Goal: Task Accomplishment & Management: Use online tool/utility

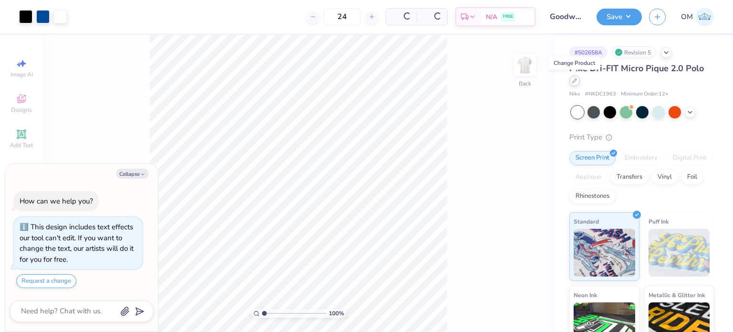
click at [571, 78] on div at bounding box center [574, 80] width 11 height 11
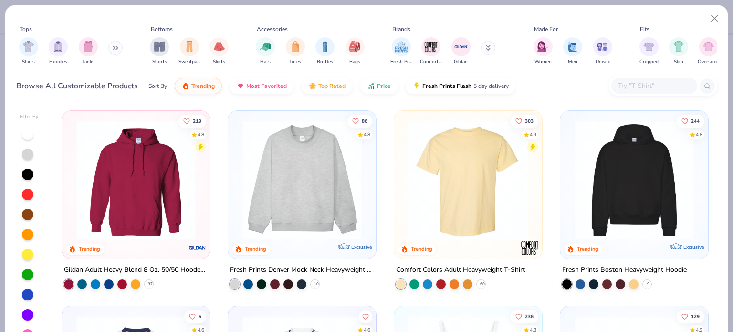
type textarea "x"
click at [643, 92] on div at bounding box center [654, 86] width 86 height 16
paste input "A230"
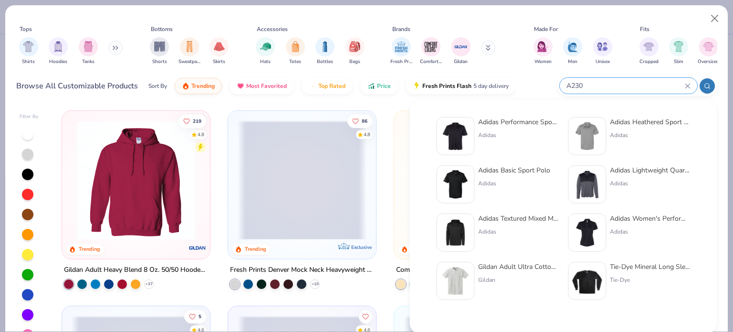
type input "A230"
click at [518, 119] on div "Adidas Performance Sport Shirt" at bounding box center [518, 122] width 80 height 10
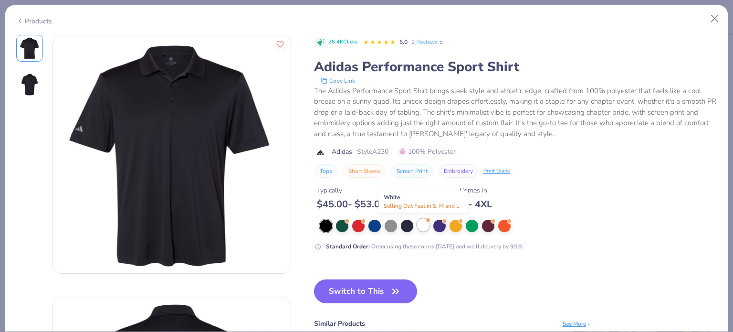
click at [420, 221] on div at bounding box center [423, 225] width 12 height 12
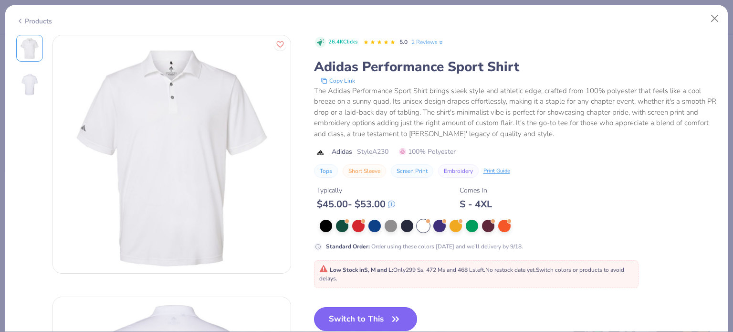
click at [344, 313] on button "Switch to This" at bounding box center [366, 319] width 104 height 24
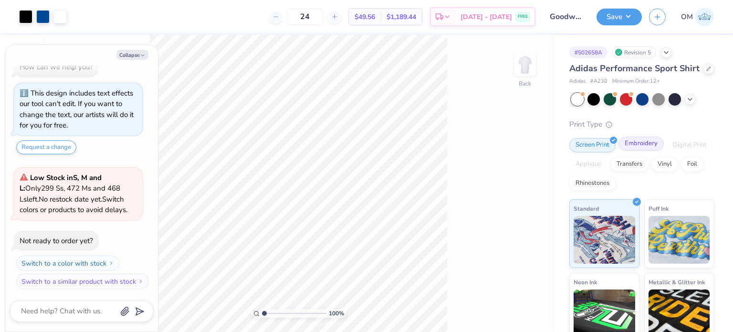
click at [644, 151] on div "Embroidery" at bounding box center [641, 144] width 45 height 14
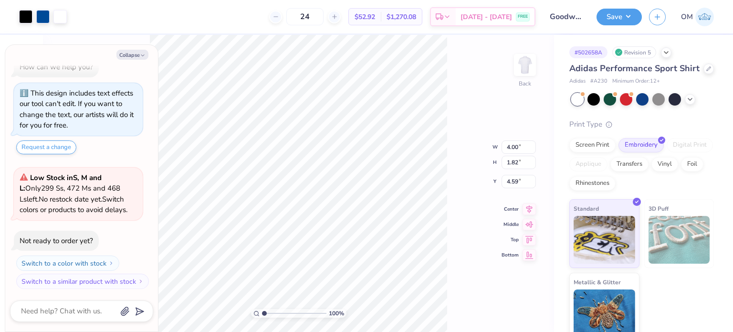
type textarea "x"
type input "3.00"
click at [611, 16] on button "Save" at bounding box center [619, 15] width 45 height 17
type textarea "x"
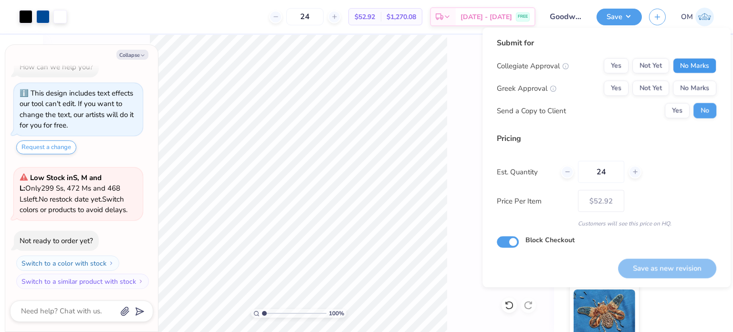
click at [682, 61] on button "No Marks" at bounding box center [694, 65] width 43 height 15
click at [691, 91] on button "No Marks" at bounding box center [694, 88] width 43 height 15
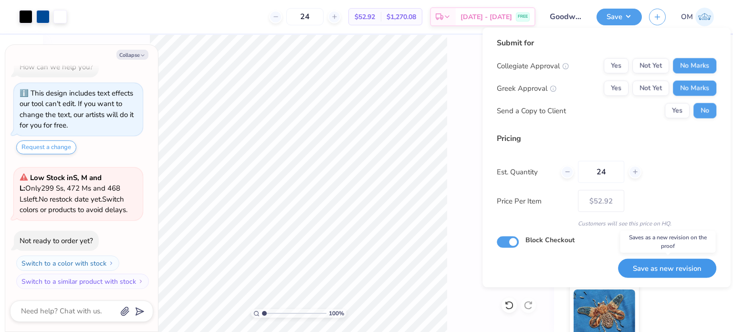
click at [653, 267] on button "Save as new revision" at bounding box center [667, 268] width 98 height 20
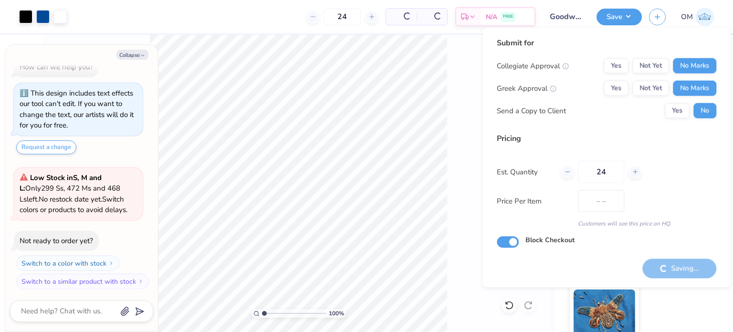
type input "$52.92"
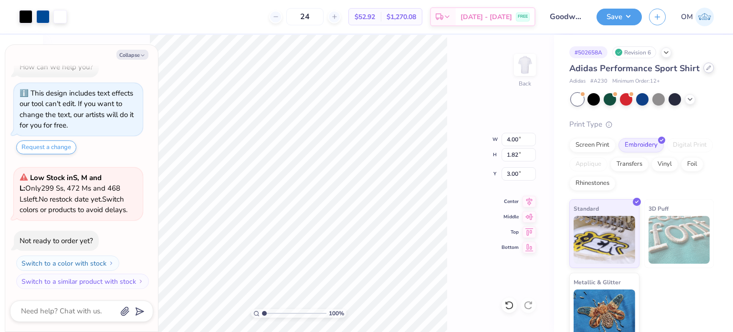
click at [704, 73] on div at bounding box center [709, 68] width 11 height 11
type textarea "x"
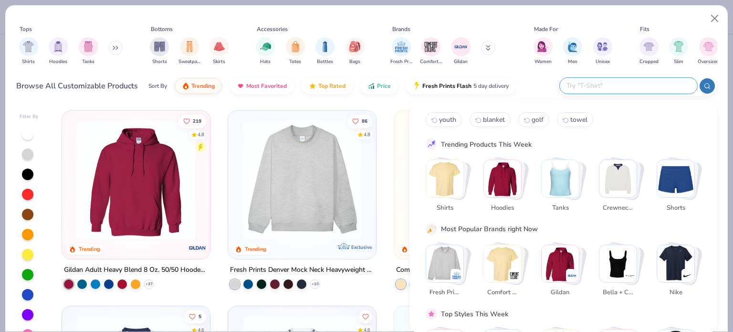
click at [656, 83] on input "text" at bounding box center [628, 85] width 125 height 11
paste input "OG122"
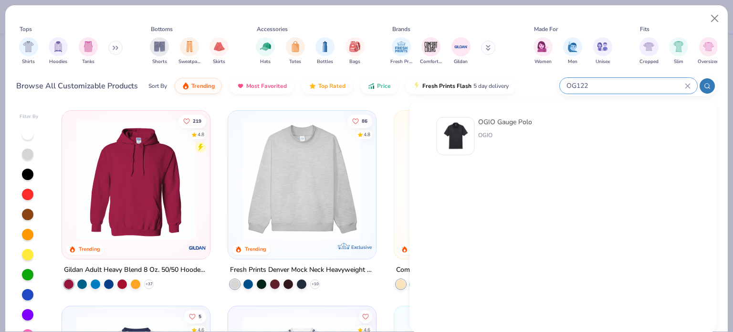
type input "OG122"
click at [496, 121] on div "OGIO Gauge Polo" at bounding box center [505, 122] width 54 height 10
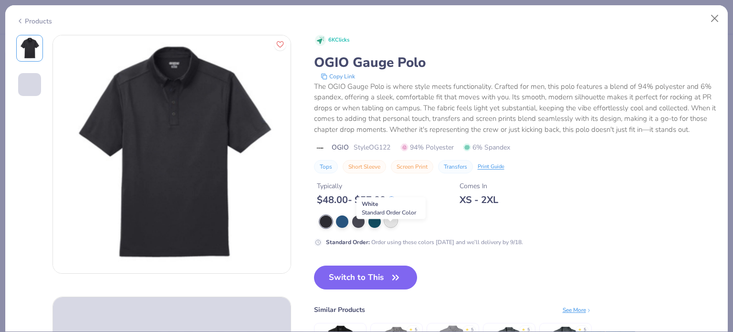
click at [390, 227] on div at bounding box center [391, 220] width 12 height 12
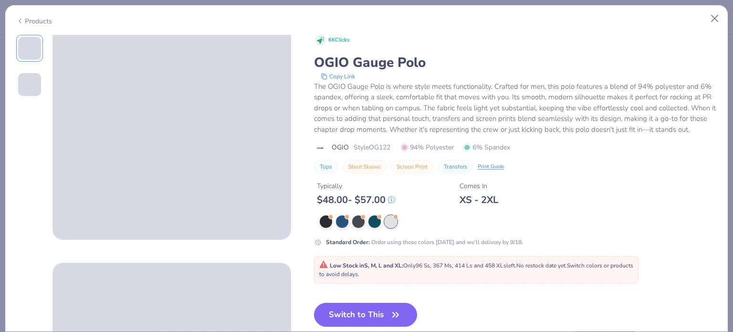
scroll to position [34, 0]
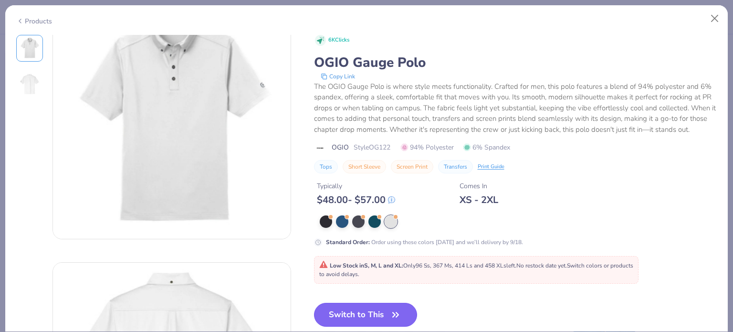
click at [361, 318] on button "Switch to This" at bounding box center [366, 315] width 104 height 24
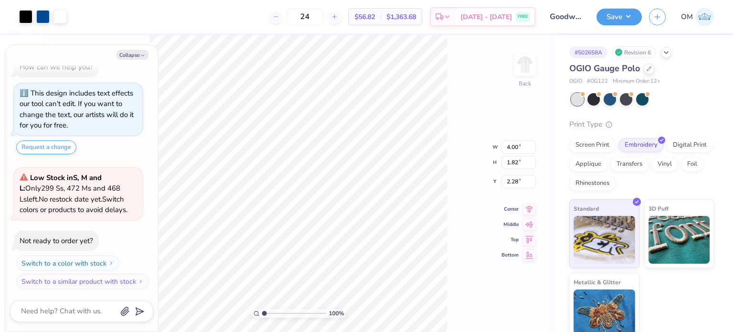
type textarea "x"
type input "3.00"
click at [456, 129] on div "100 % Back W 4.00 4.00 " H 1.82 1.82 " Y 3.00 3.00 " Center Middle Top Bottom" at bounding box center [298, 183] width 511 height 297
click at [613, 21] on button "Save" at bounding box center [619, 15] width 45 height 17
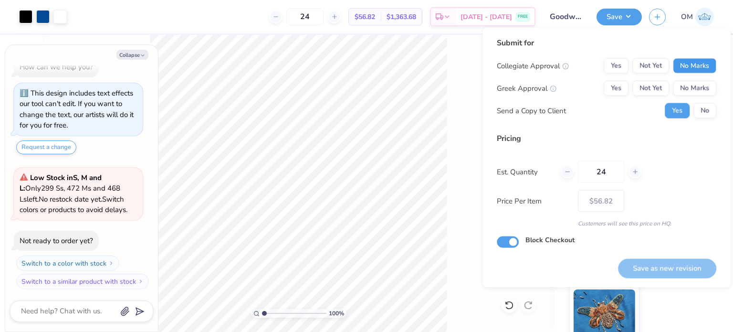
click at [686, 69] on button "No Marks" at bounding box center [694, 65] width 43 height 15
click at [693, 88] on button "No Marks" at bounding box center [694, 88] width 43 height 15
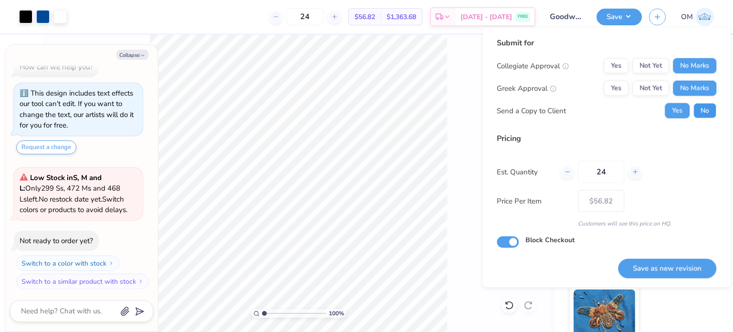
click at [707, 111] on button "No" at bounding box center [705, 110] width 23 height 15
type textarea "x"
click at [635, 262] on button "Save as new revision" at bounding box center [667, 268] width 98 height 20
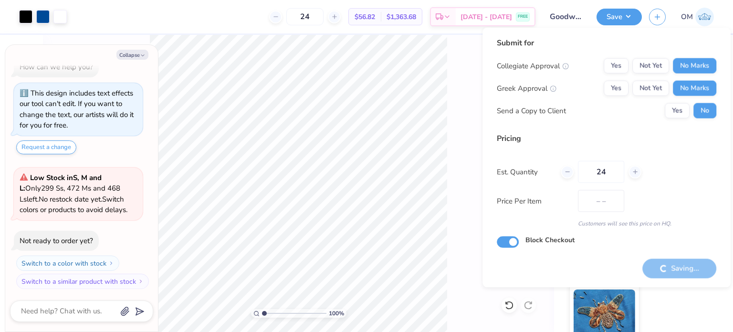
type input "$56.82"
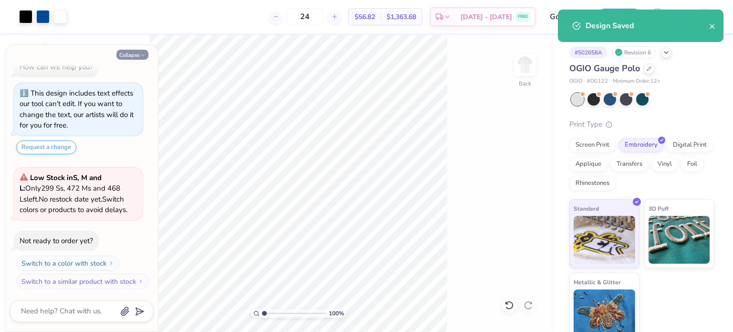
click at [129, 54] on button "Collapse" at bounding box center [132, 55] width 32 height 10
type textarea "x"
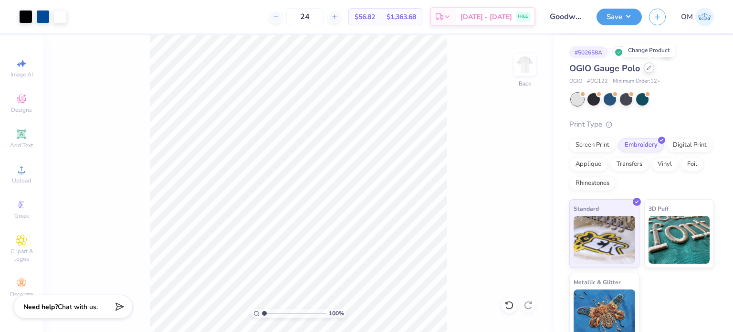
click at [645, 68] on div at bounding box center [649, 68] width 11 height 11
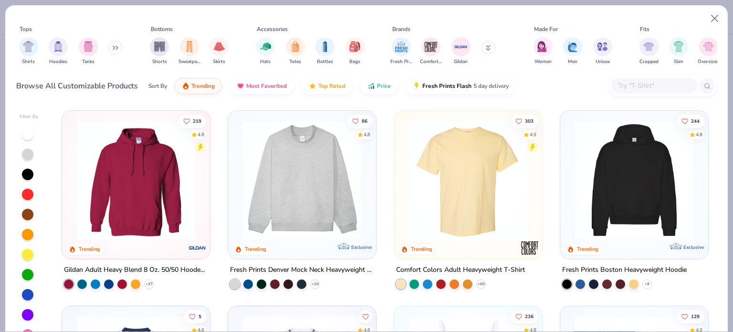
click at [118, 46] on icon at bounding box center [116, 47] width 6 height 5
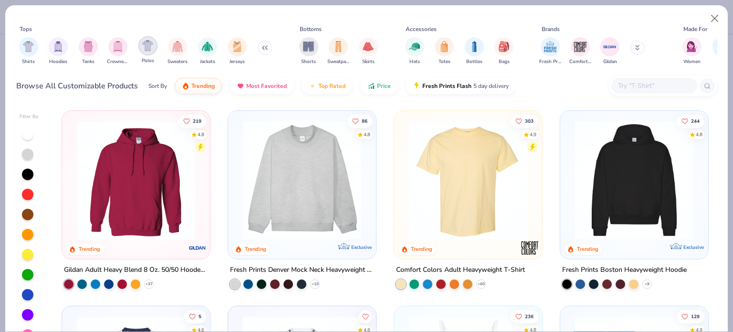
click at [151, 51] on div "filter for Polos" at bounding box center [147, 45] width 19 height 19
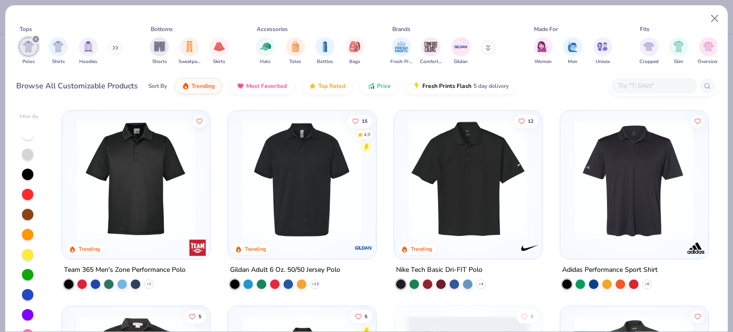
click at [128, 267] on div "Team 365 Men's Zone Performance Polo" at bounding box center [125, 270] width 122 height 12
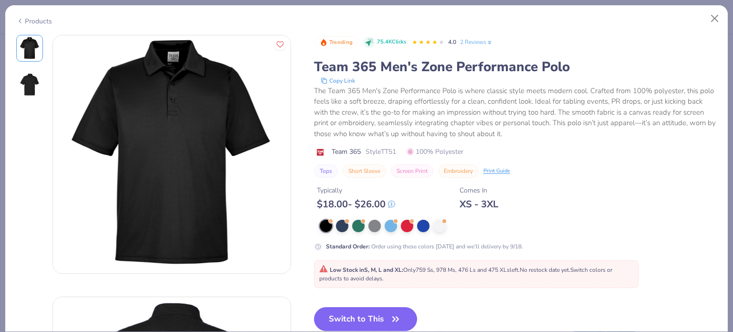
drag, startPoint x: 11, startPoint y: 17, endPoint x: 21, endPoint y: 19, distance: 10.7
click at [21, 19] on div "Products" at bounding box center [366, 17] width 723 height 25
click at [21, 19] on icon at bounding box center [20, 20] width 8 height 11
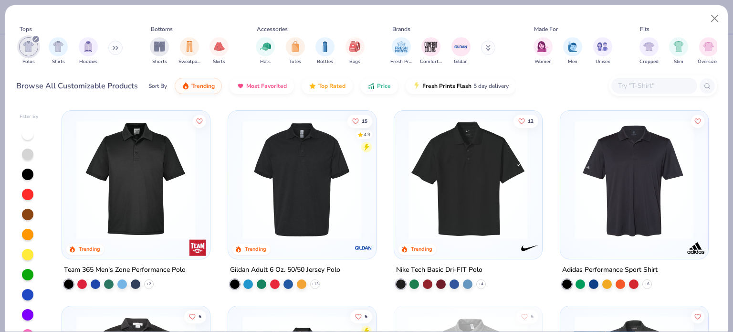
click at [456, 270] on div "Nike Tech Basic Dri-FIT Polo" at bounding box center [439, 270] width 86 height 12
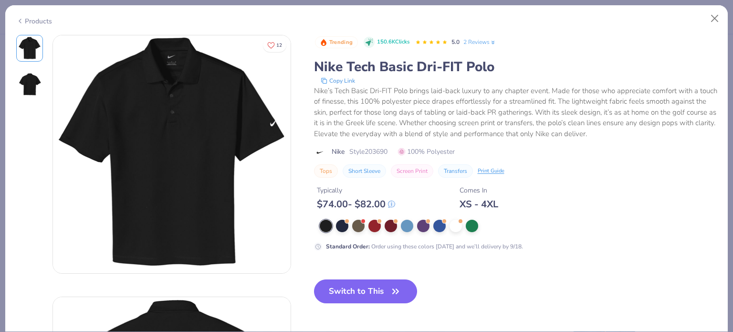
click at [35, 17] on div "Products" at bounding box center [34, 21] width 36 height 10
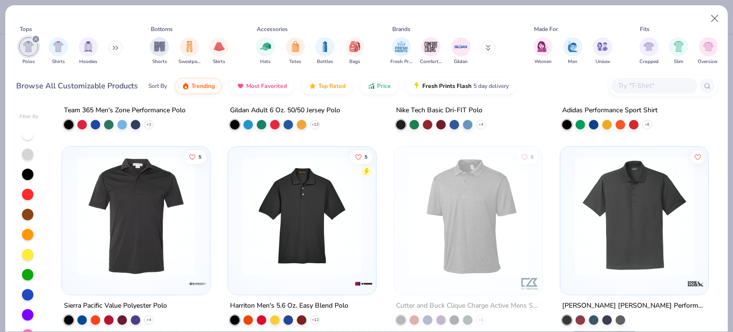
scroll to position [210, 0]
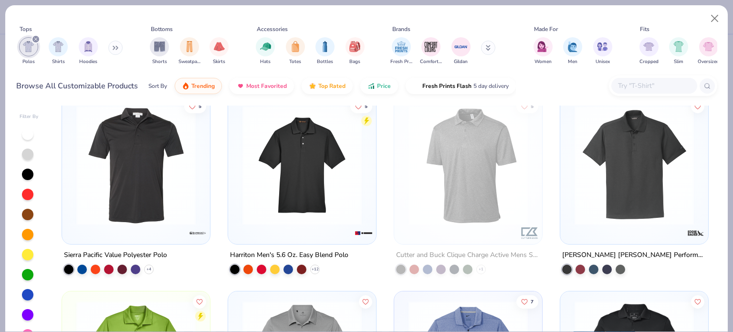
click at [303, 251] on div "Harriton Men's 5.6 Oz. Easy Blend Polo" at bounding box center [289, 255] width 118 height 12
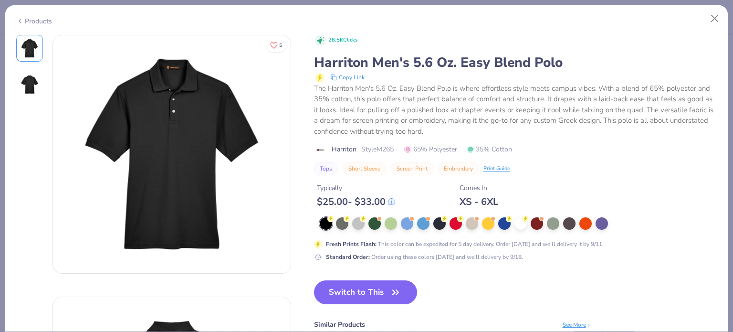
click at [380, 151] on span "Style M265" at bounding box center [377, 149] width 32 height 10
click at [519, 224] on div at bounding box center [521, 222] width 12 height 12
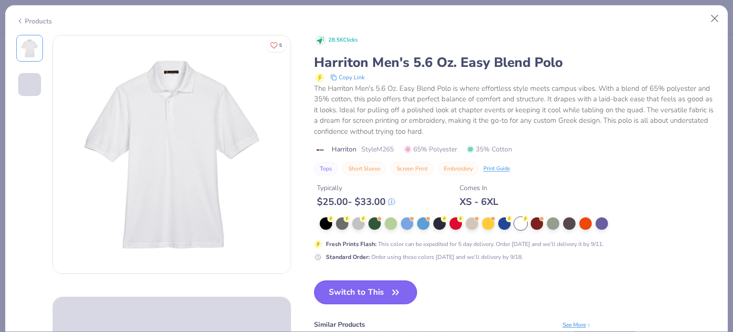
click at [362, 290] on button "Switch to This" at bounding box center [366, 292] width 104 height 24
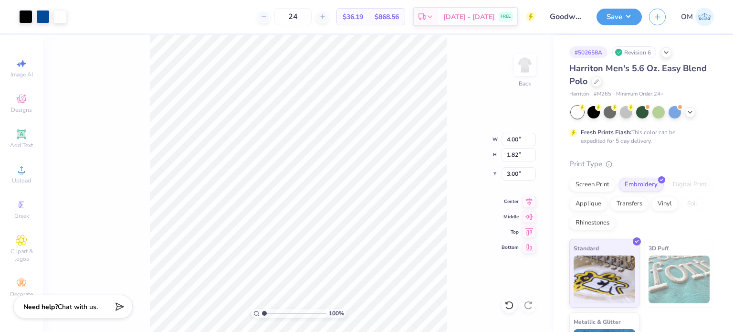
type input "3.00"
type input "3.84"
type input "1.74"
type input "4.00"
type input "1.82"
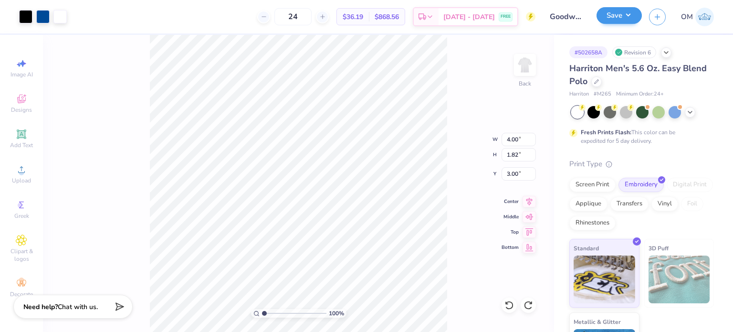
click at [622, 24] on div "Save" at bounding box center [619, 17] width 45 height 17
click at [622, 21] on button "Save" at bounding box center [619, 15] width 45 height 17
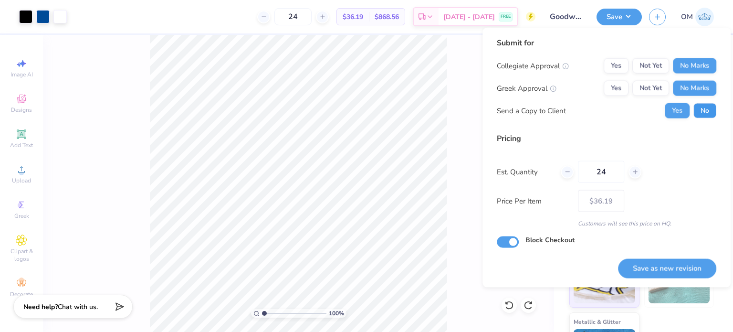
click at [697, 112] on button "No" at bounding box center [705, 110] width 23 height 15
click at [664, 269] on button "Save as new revision" at bounding box center [667, 268] width 98 height 20
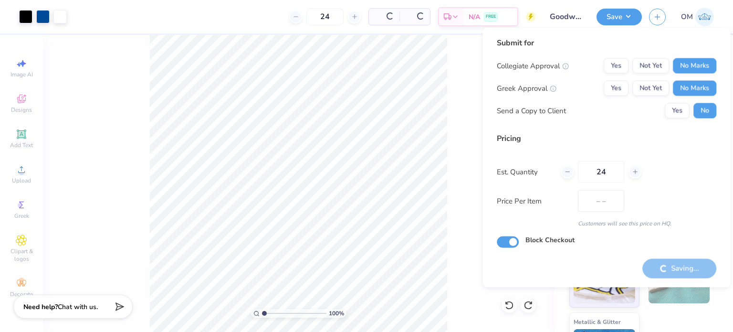
type input "$36.19"
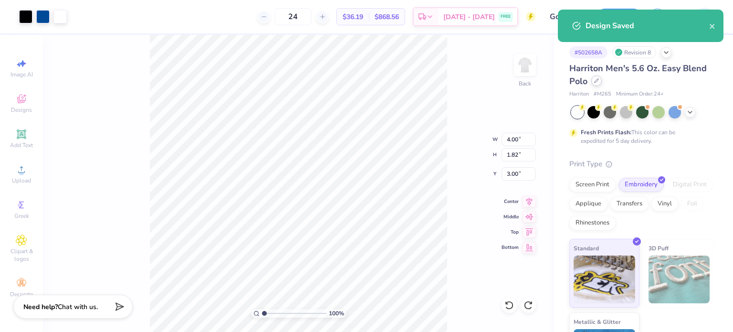
click at [594, 78] on icon at bounding box center [596, 80] width 5 height 5
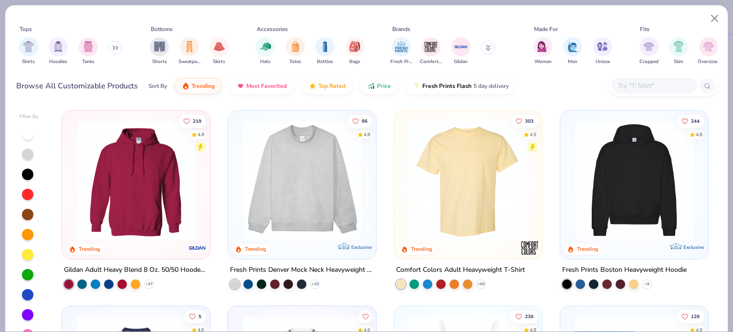
click at [110, 47] on button at bounding box center [115, 48] width 14 height 14
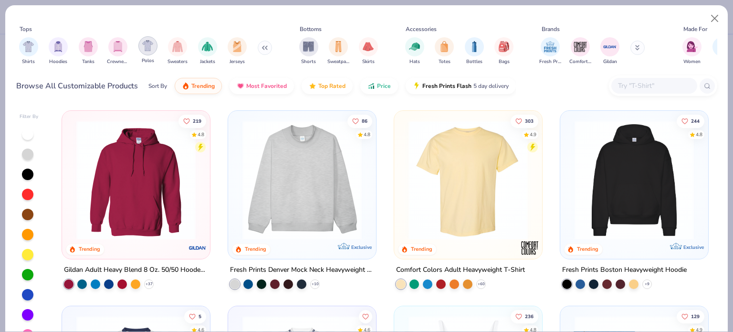
click at [153, 47] on img "filter for Polos" at bounding box center [147, 45] width 11 height 11
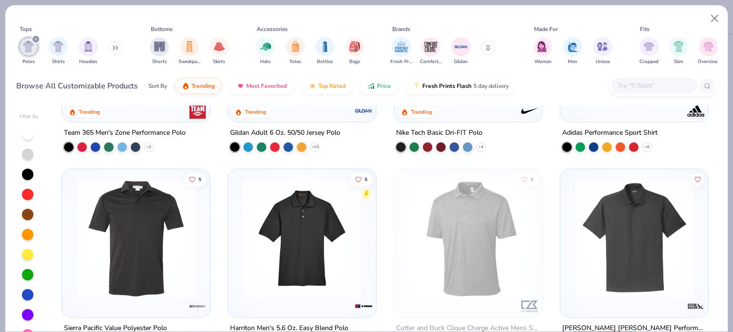
scroll to position [244, 0]
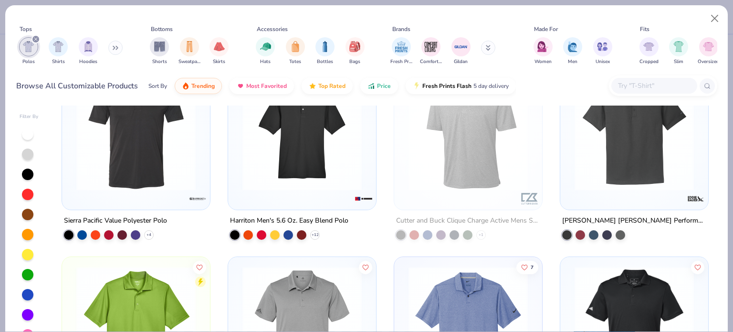
click at [590, 219] on div "Eddie Bauer Performance Polo" at bounding box center [634, 220] width 144 height 12
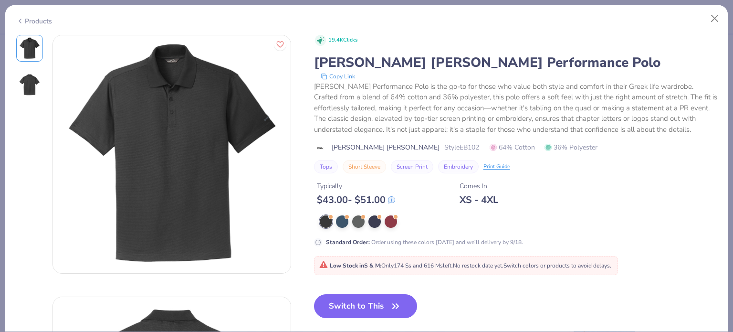
click at [44, 23] on div "Products" at bounding box center [366, 17] width 723 height 25
click at [23, 17] on icon at bounding box center [20, 20] width 8 height 11
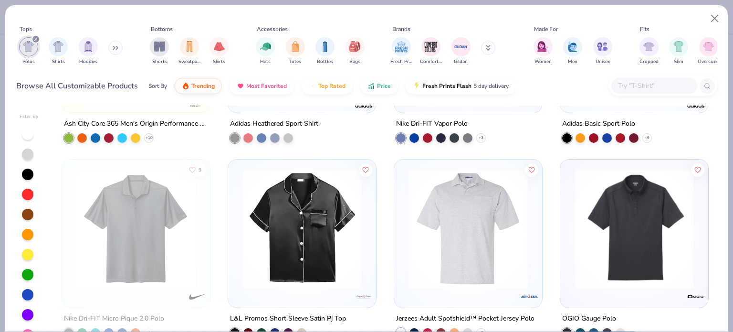
scroll to position [582, 0]
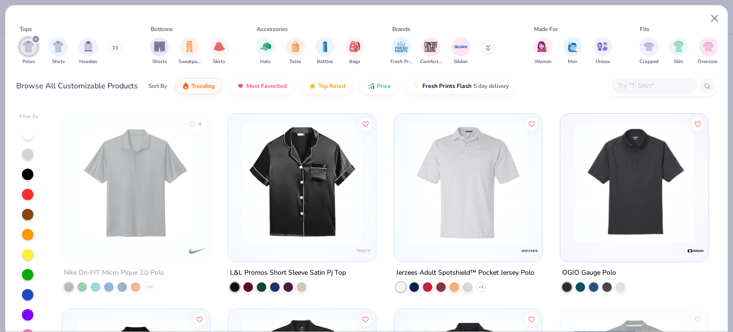
click at [414, 270] on div "Jerzees Adult Spotshield™ Pocket Jersey Polo" at bounding box center [465, 273] width 138 height 12
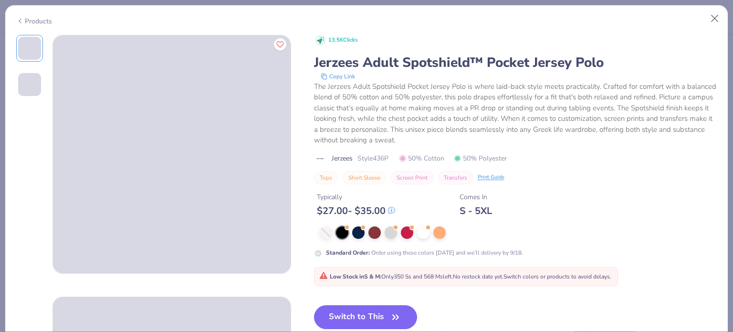
click at [40, 19] on div "Products" at bounding box center [34, 21] width 36 height 10
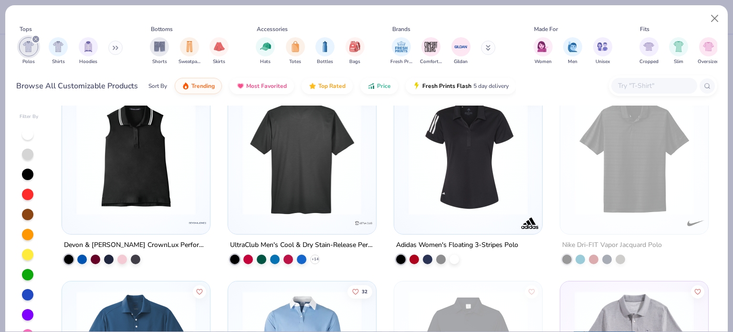
scroll to position [992, 0]
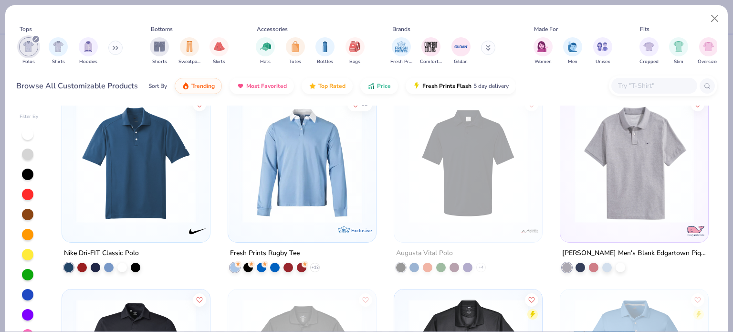
click at [622, 257] on div "Vineyard Vines Men's Blank Edgartown Pique Polo" at bounding box center [634, 259] width 149 height 25
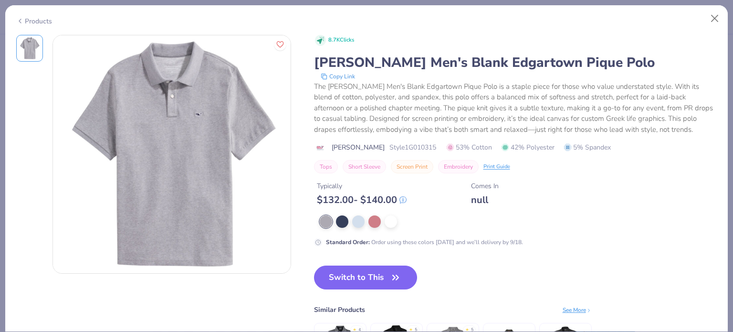
click at [38, 19] on div "Products" at bounding box center [34, 21] width 36 height 10
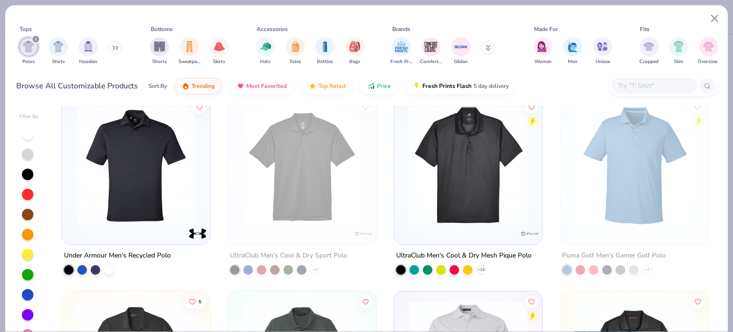
scroll to position [1181, 0]
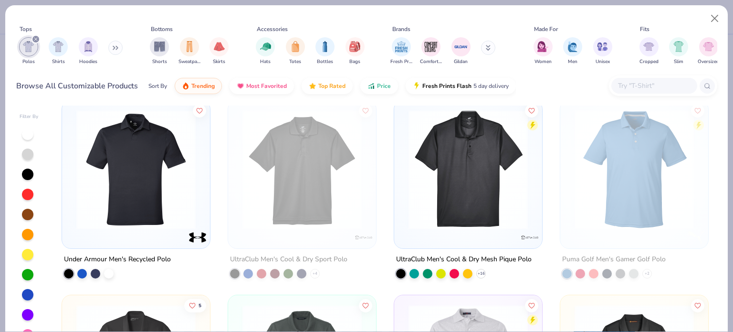
click at [102, 256] on div "Under Armour Men's Recycled Polo" at bounding box center [117, 259] width 107 height 12
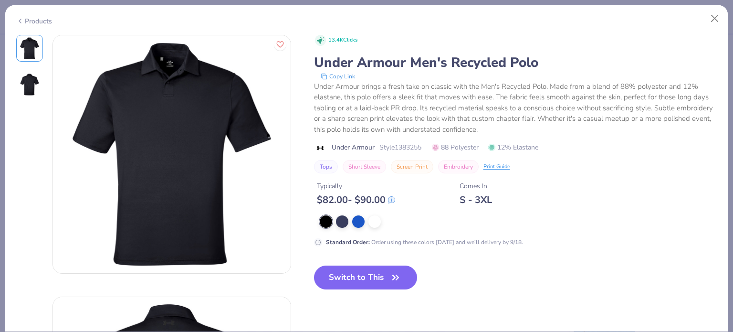
click at [36, 23] on div "Products" at bounding box center [34, 21] width 36 height 10
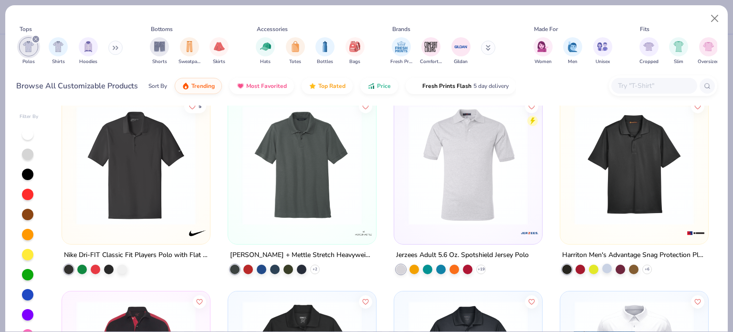
scroll to position [1380, 0]
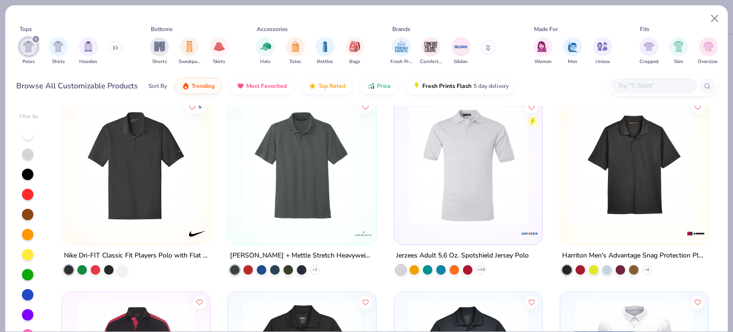
click at [598, 250] on div "Harriton Men's Advantage Snag Protection Plus Polo" at bounding box center [634, 256] width 144 height 12
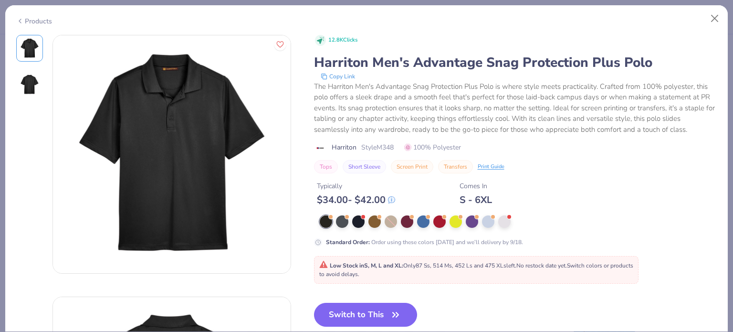
click at [33, 17] on div "Products" at bounding box center [34, 21] width 36 height 10
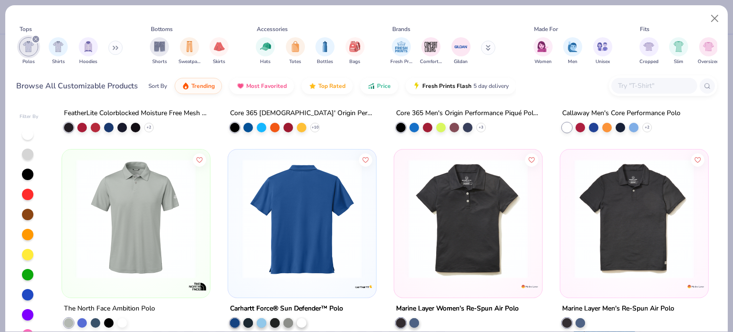
scroll to position [1766, 0]
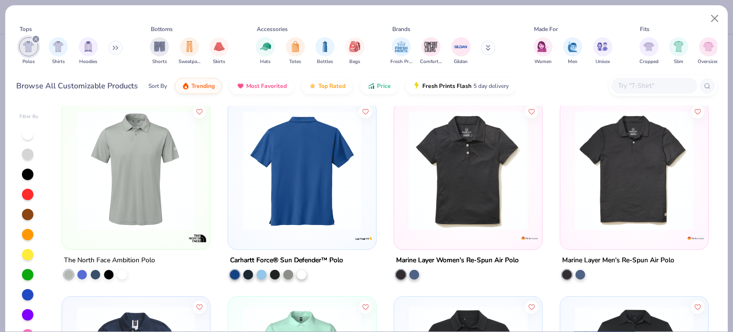
click at [606, 258] on div "Marine Layer Men's Re-Spun Air Polo" at bounding box center [618, 260] width 112 height 12
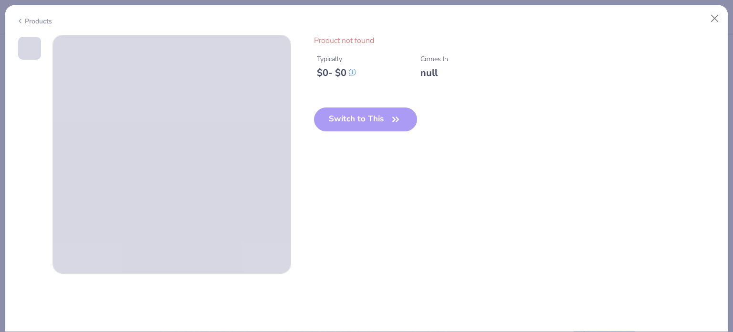
click at [32, 23] on div "Products" at bounding box center [34, 21] width 36 height 10
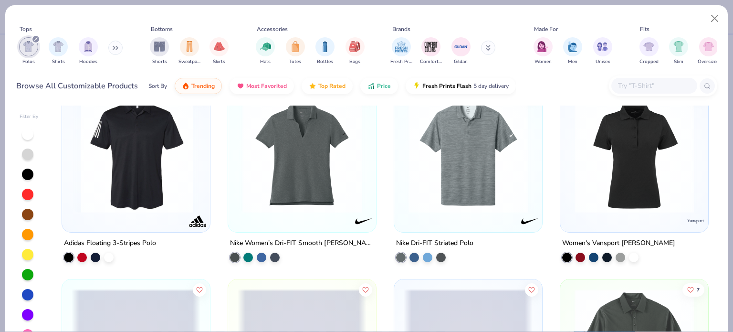
scroll to position [2174, 0]
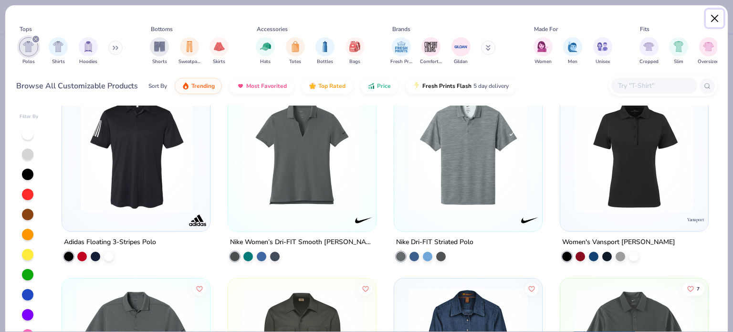
click at [716, 21] on button "Close" at bounding box center [715, 19] width 18 height 18
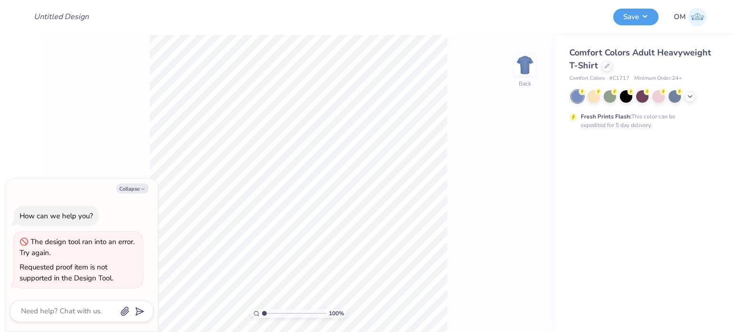
type textarea "x"
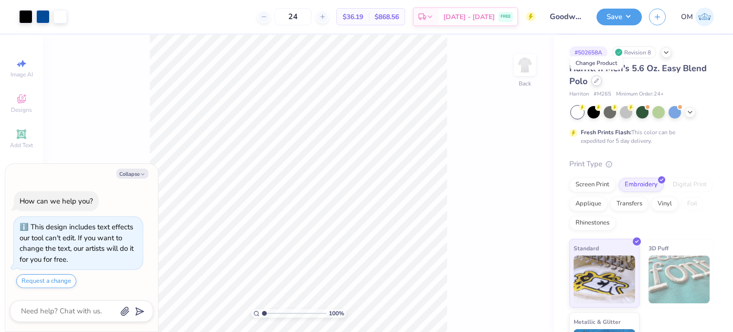
click at [595, 82] on icon at bounding box center [597, 81] width 4 height 4
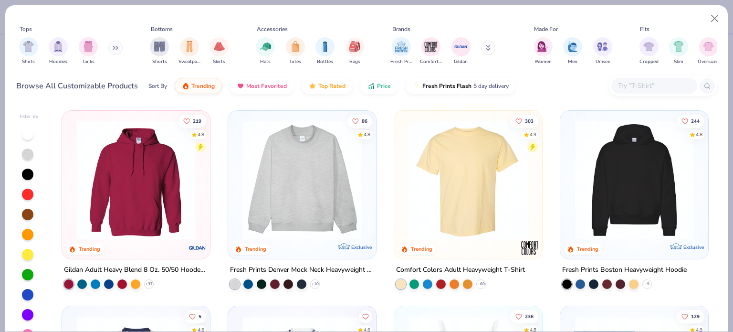
type textarea "x"
click at [625, 82] on input "text" at bounding box center [654, 85] width 74 height 11
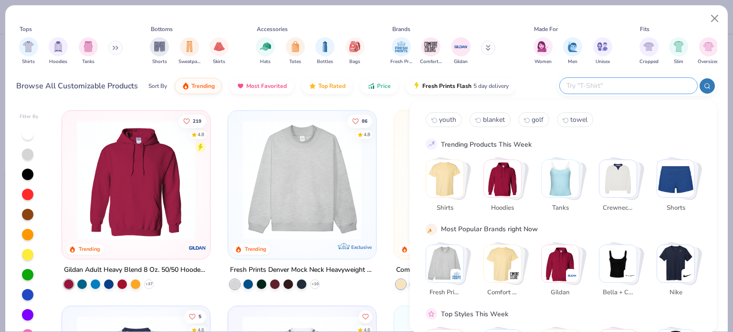
paste input "TT51"
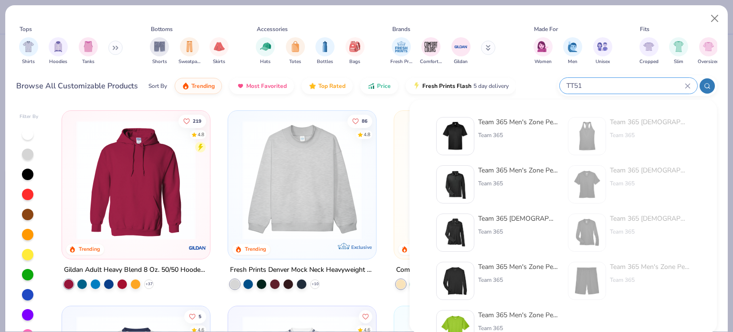
type input "TT51"
click at [485, 130] on div "Team 365 Men's Zone Performance Polo Team 365" at bounding box center [518, 136] width 80 height 38
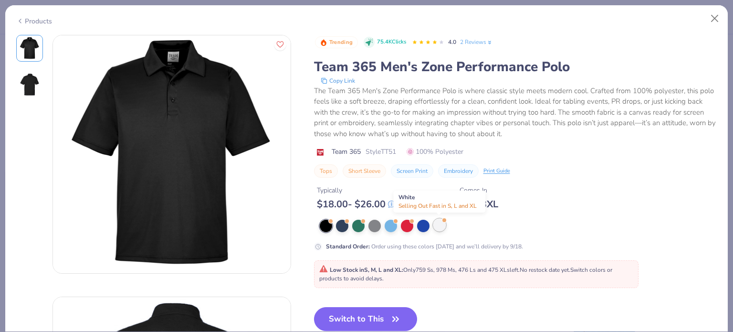
click at [436, 230] on div at bounding box center [439, 225] width 12 height 12
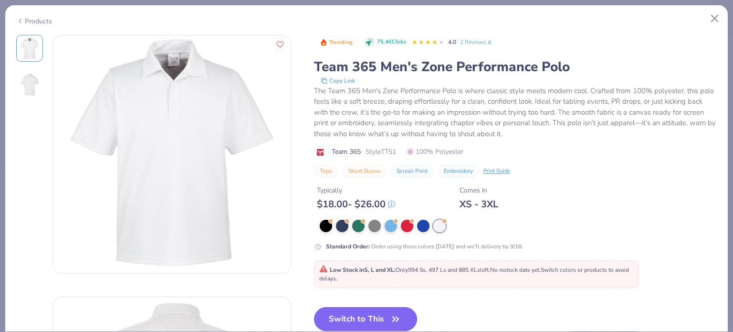
click at [364, 316] on button "Switch to This" at bounding box center [366, 319] width 104 height 24
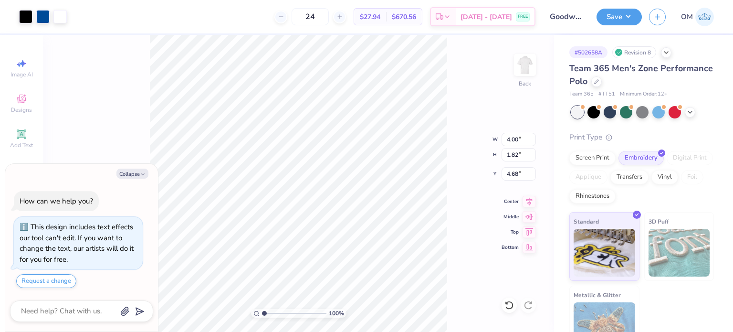
type textarea "x"
type input "3.00"
click at [451, 138] on div "100 % Back W 4.00 4.00 " H 1.82 1.82 " Y 3.00 3.00 " Center Middle Top Bottom" at bounding box center [298, 183] width 511 height 297
click at [637, 12] on button "Save" at bounding box center [619, 15] width 45 height 17
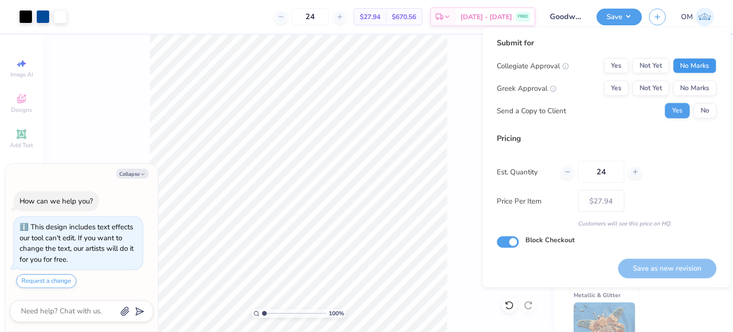
click at [693, 64] on button "No Marks" at bounding box center [694, 65] width 43 height 15
click at [695, 89] on button "No Marks" at bounding box center [694, 88] width 43 height 15
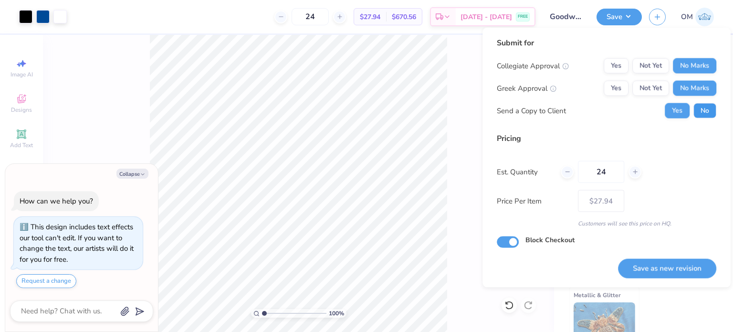
click at [704, 111] on button "No" at bounding box center [705, 110] width 23 height 15
type textarea "x"
click at [661, 261] on button "Save as new revision" at bounding box center [667, 268] width 98 height 20
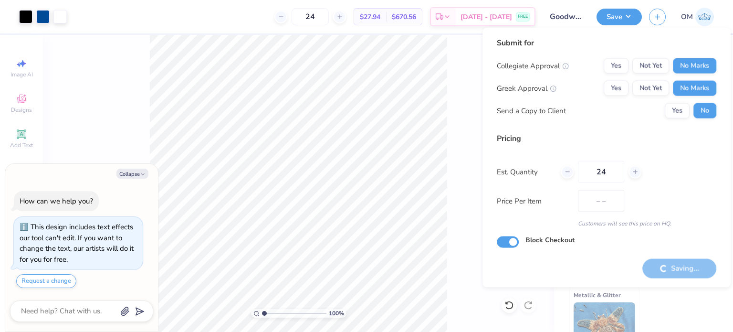
type input "$27.94"
type textarea "x"
